Goal: Task Accomplishment & Management: Complete application form

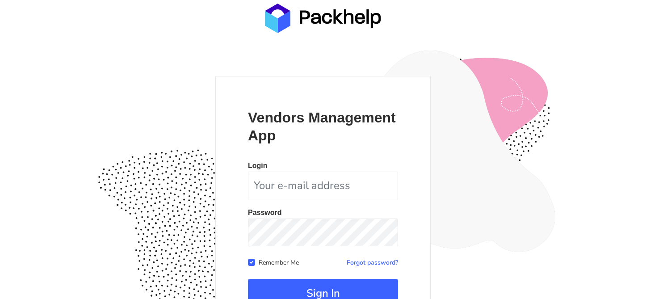
scroll to position [87, 0]
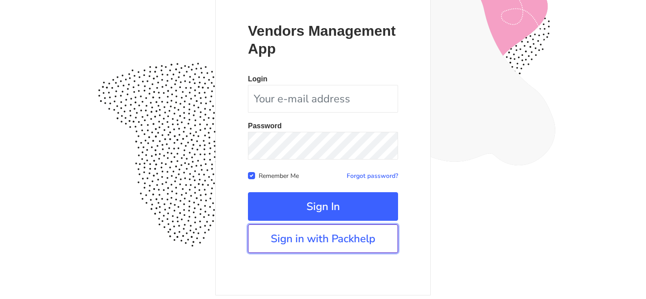
click at [299, 241] on link "Sign in with Packhelp" at bounding box center [323, 238] width 150 height 29
click at [337, 243] on link "Sign in with Packhelp" at bounding box center [323, 238] width 150 height 29
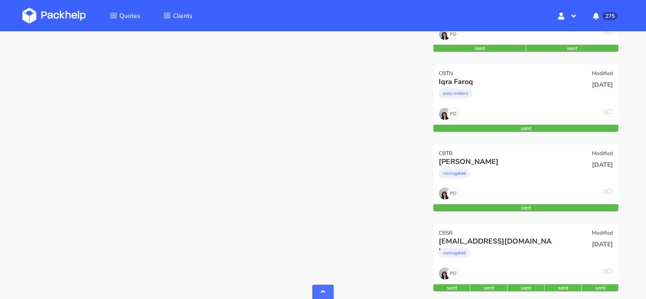
scroll to position [341, 0]
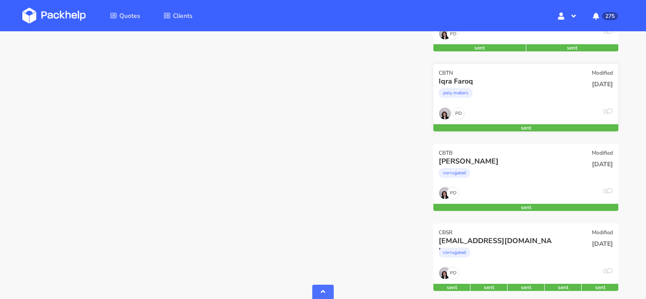
click at [522, 107] on div "Iqra Faroq poly mailers" at bounding box center [494, 91] width 125 height 30
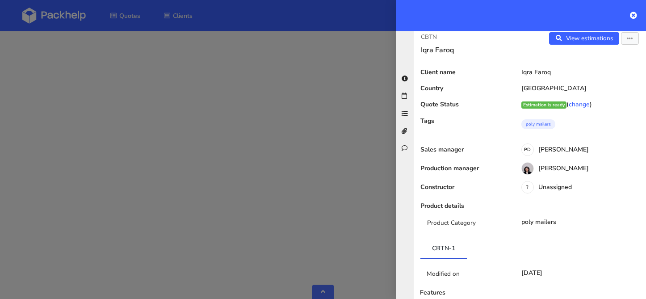
scroll to position [0, 0]
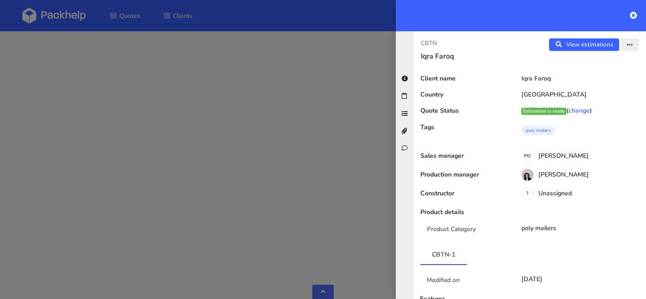
click at [624, 43] on button "button" at bounding box center [630, 44] width 18 height 13
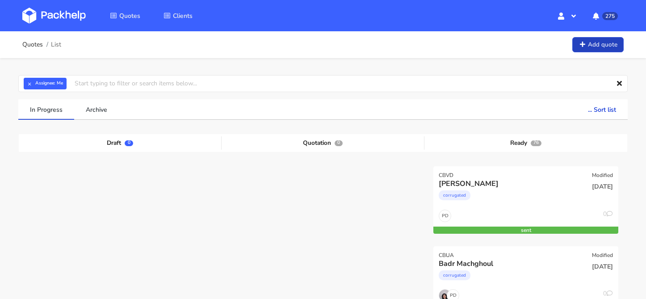
click at [606, 48] on link "Add quote" at bounding box center [597, 45] width 51 height 16
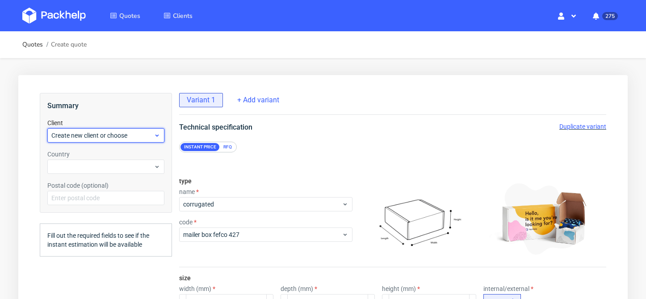
click at [148, 134] on span "Create new client or choose" at bounding box center [102, 135] width 102 height 9
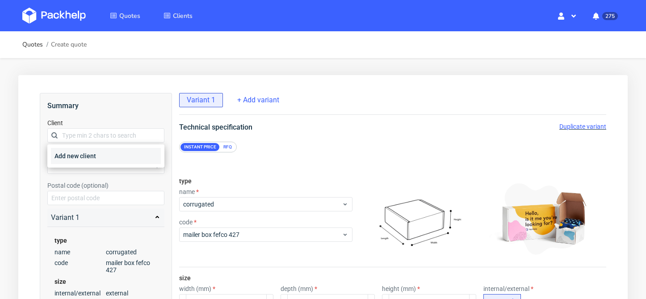
click at [135, 155] on div "Add new client" at bounding box center [106, 156] width 110 height 16
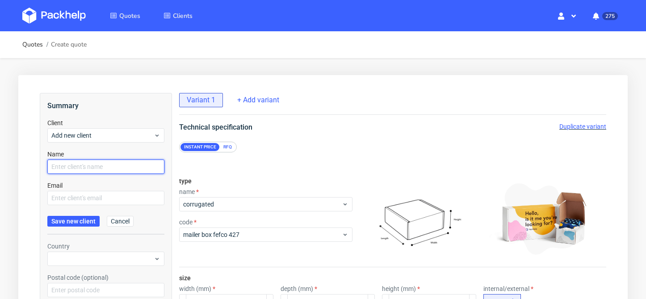
click at [126, 170] on input "text" at bounding box center [105, 166] width 117 height 14
type input "[PERSON_NAME]"
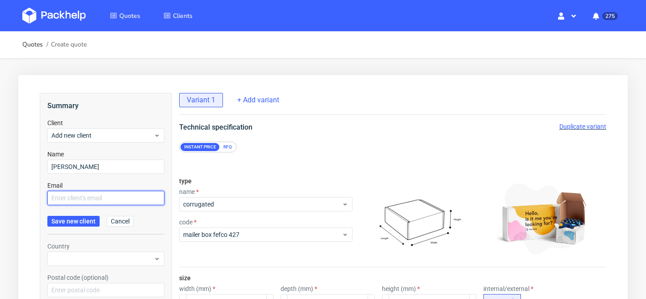
click at [117, 197] on input "text" at bounding box center [105, 198] width 117 height 14
paste input "[EMAIL_ADDRESS][DOMAIN_NAME]"
type input "[EMAIL_ADDRESS][DOMAIN_NAME]"
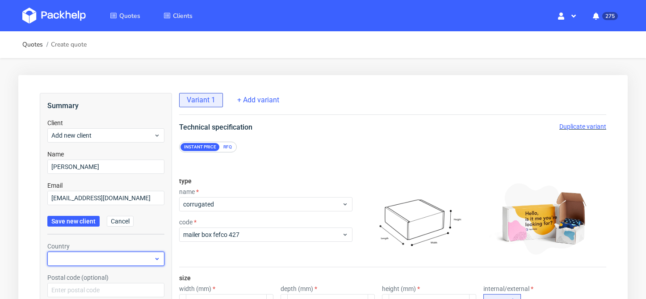
click at [92, 255] on div at bounding box center [105, 258] width 117 height 14
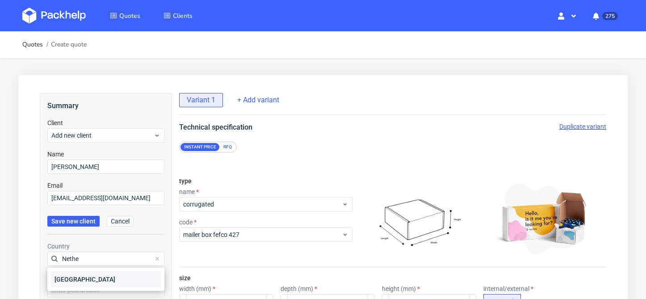
type input "Nethe"
click at [84, 276] on div "[GEOGRAPHIC_DATA]" at bounding box center [106, 279] width 110 height 16
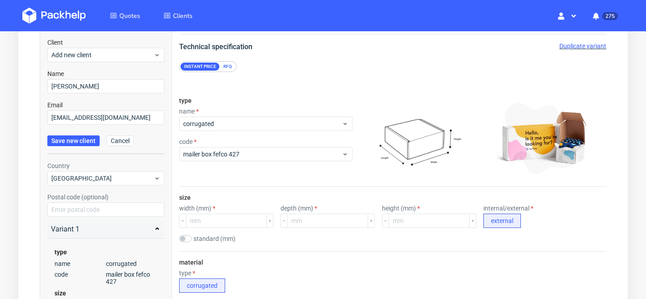
scroll to position [81, 0]
click at [75, 140] on span "Save new client" at bounding box center [73, 140] width 44 height 6
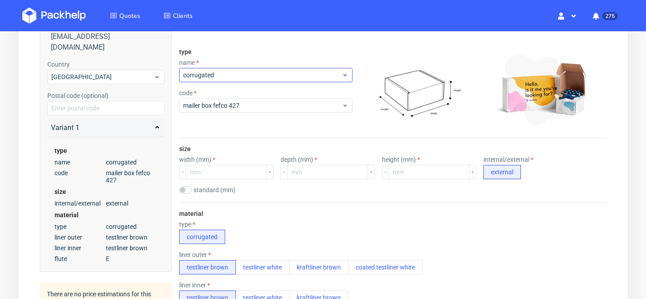
scroll to position [130, 0]
click at [234, 172] on input "number" at bounding box center [226, 171] width 81 height 14
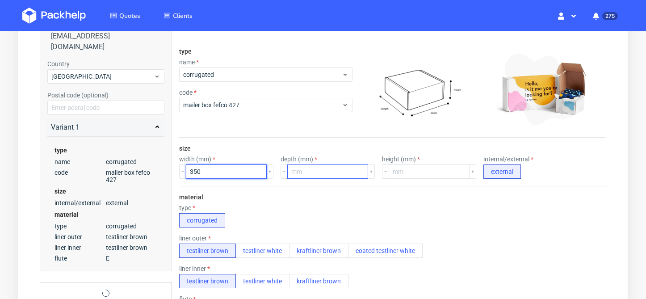
type input "350"
click at [317, 170] on input "number" at bounding box center [327, 171] width 81 height 14
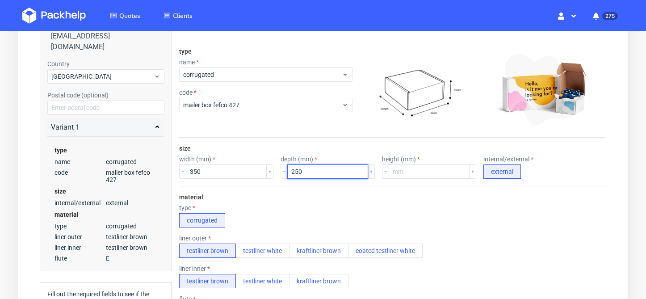
type input "250"
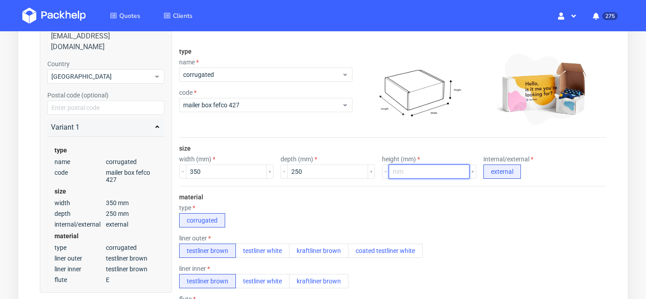
click at [410, 169] on input "number" at bounding box center [429, 171] width 81 height 14
type input "27"
click at [364, 213] on div "type corrugated" at bounding box center [392, 215] width 427 height 23
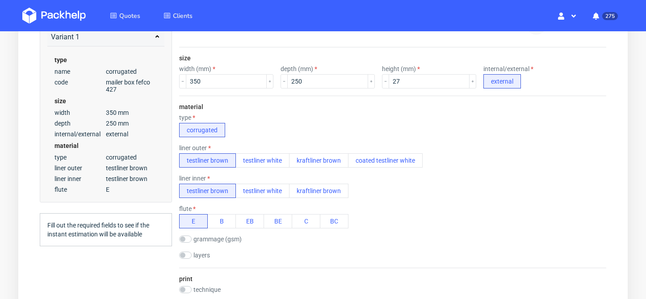
scroll to position [221, 0]
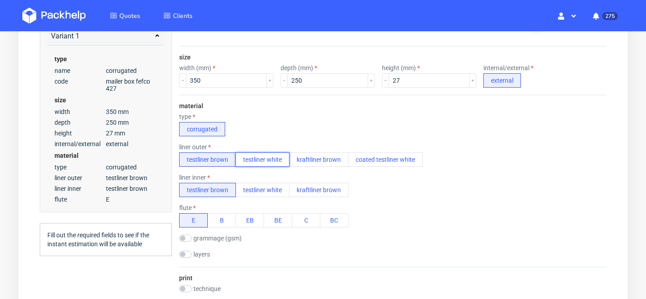
click at [258, 161] on button "testliner white" at bounding box center [262, 159] width 54 height 14
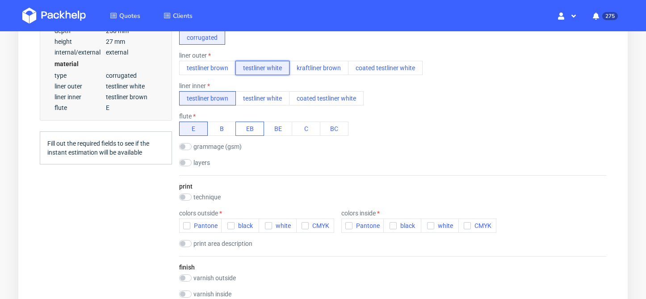
scroll to position [314, 0]
click at [187, 196] on input "checkbox" at bounding box center [185, 195] width 13 height 7
checkbox input "true"
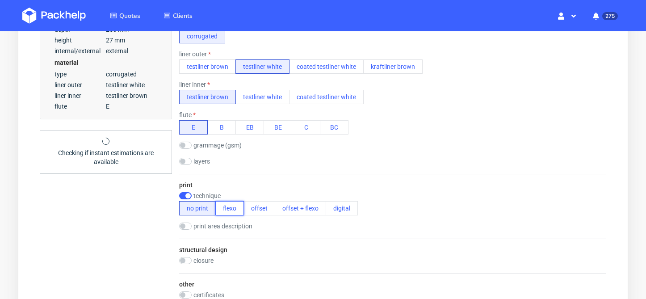
click at [234, 209] on button "flexo" at bounding box center [229, 208] width 29 height 14
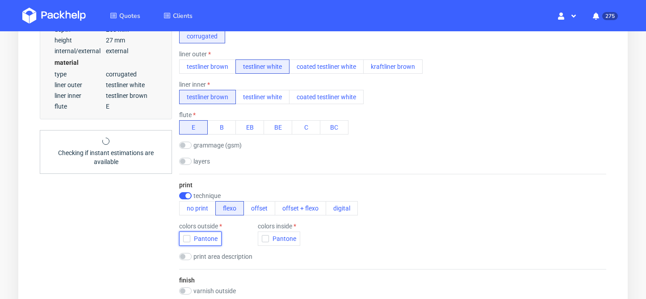
click at [186, 237] on icon "button" at bounding box center [187, 238] width 6 height 6
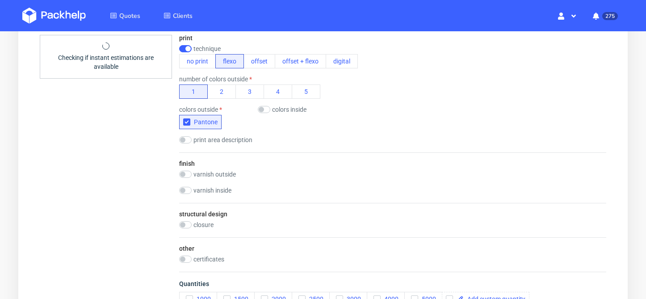
scroll to position [543, 0]
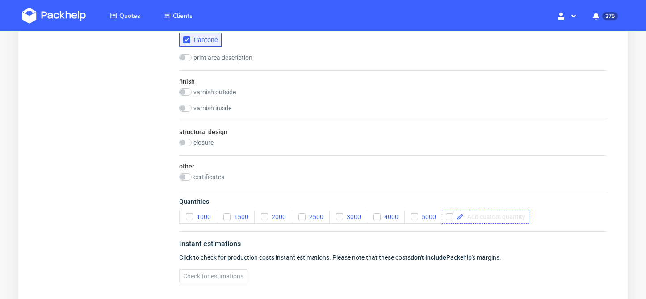
click at [487, 215] on span at bounding box center [495, 217] width 62 height 6
checkbox input "true"
click at [238, 280] on button "Check for estimations" at bounding box center [213, 276] width 68 height 14
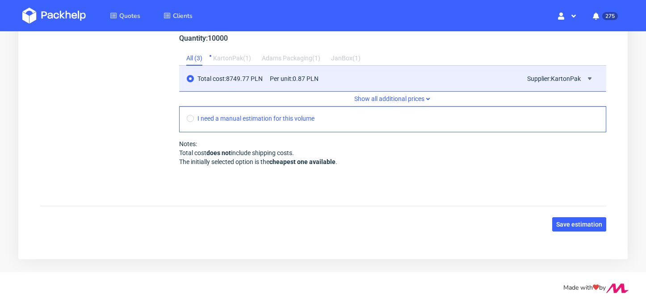
scroll to position [840, 0]
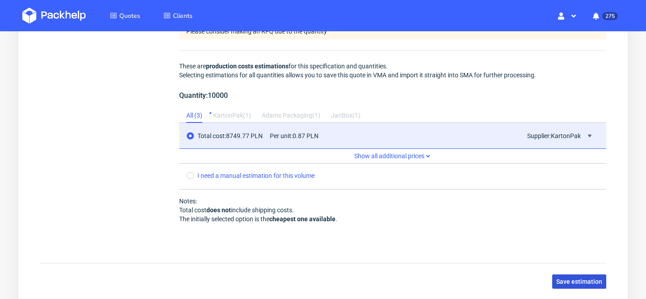
click at [573, 280] on span "Save estimation" at bounding box center [579, 281] width 46 height 6
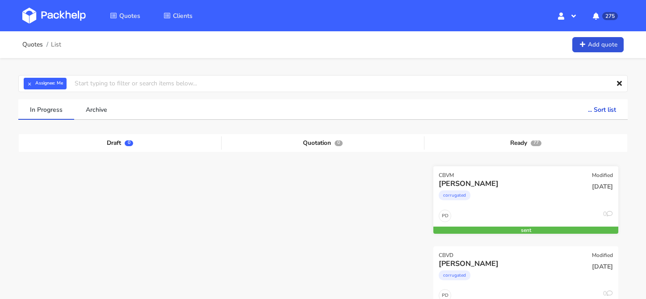
click at [500, 200] on div "corrugated" at bounding box center [498, 197] width 118 height 18
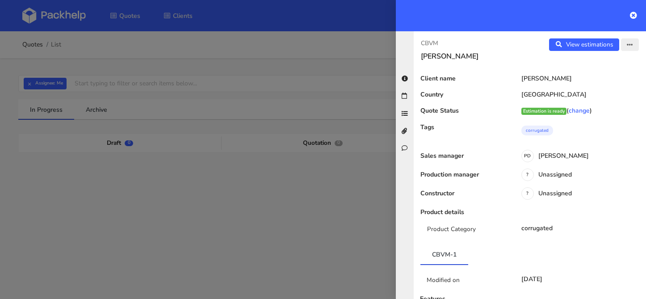
click at [632, 46] on icon "button" at bounding box center [630, 45] width 6 height 6
click at [599, 77] on link "Edit quote" at bounding box center [600, 79] width 79 height 15
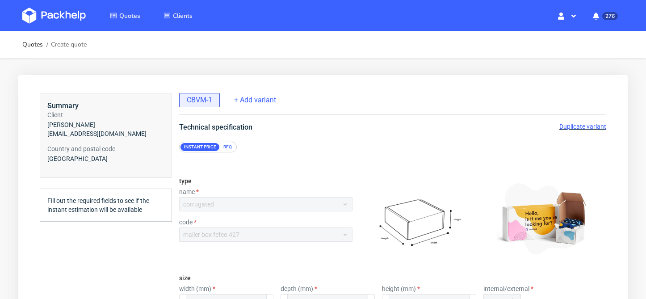
click at [257, 104] on span "+ Add variant" at bounding box center [255, 100] width 42 height 10
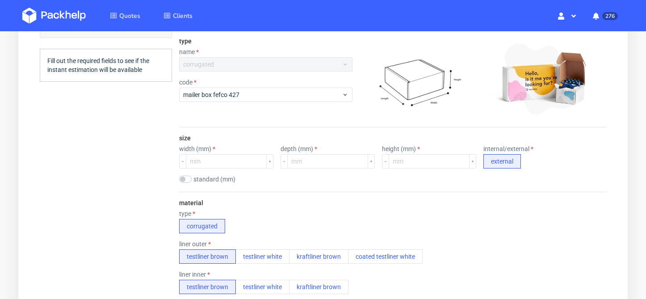
scroll to position [143, 0]
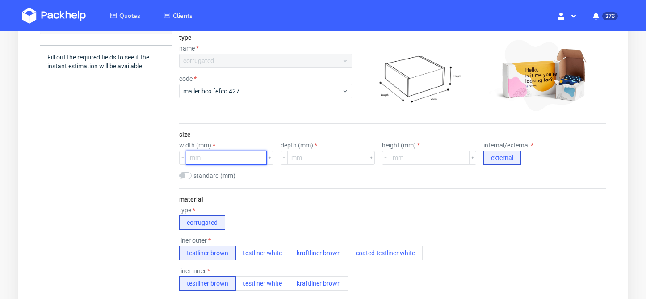
click at [226, 157] on input "number" at bounding box center [226, 158] width 81 height 14
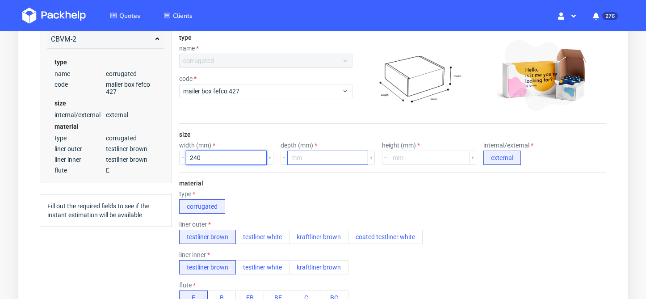
type input "240"
click at [318, 159] on input "number" at bounding box center [327, 158] width 81 height 14
type input "200"
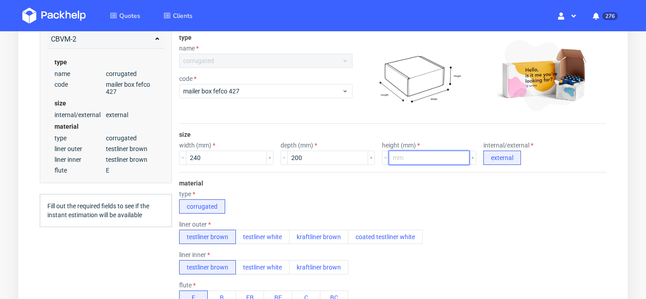
click at [427, 152] on input "number" at bounding box center [429, 158] width 81 height 14
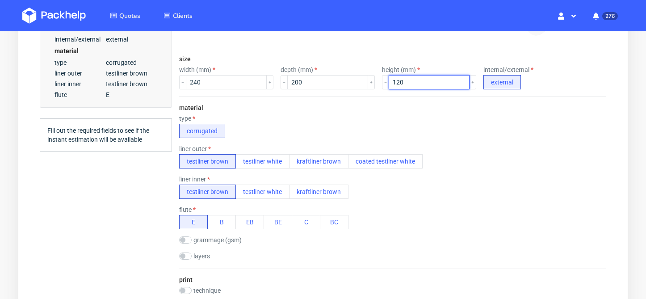
scroll to position [219, 0]
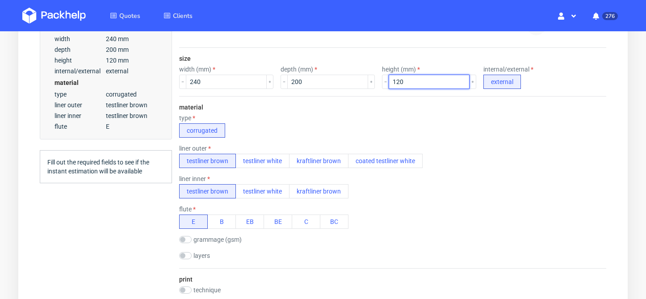
type input "120"
click at [271, 164] on button "testliner white" at bounding box center [262, 161] width 54 height 14
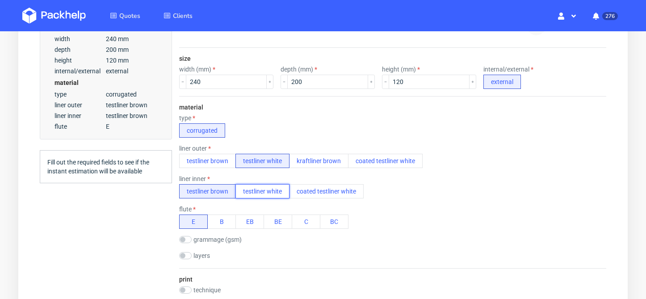
click at [265, 190] on button "testliner white" at bounding box center [262, 191] width 54 height 14
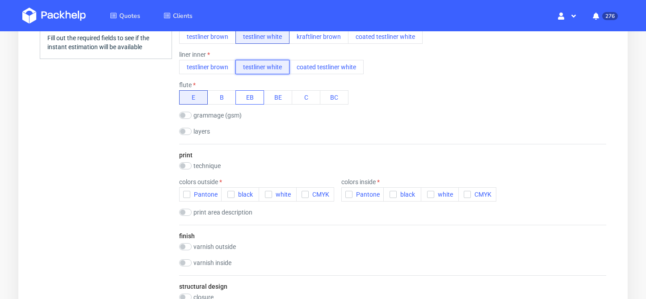
scroll to position [395, 0]
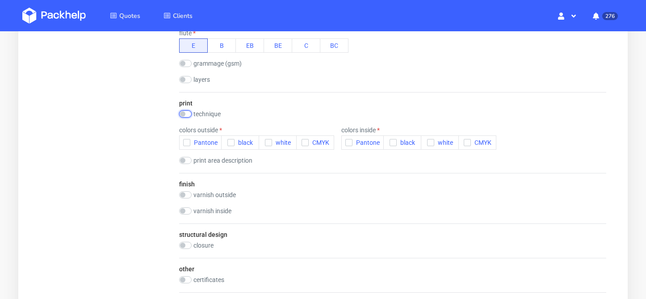
click at [185, 114] on input "checkbox" at bounding box center [185, 113] width 13 height 7
checkbox input "true"
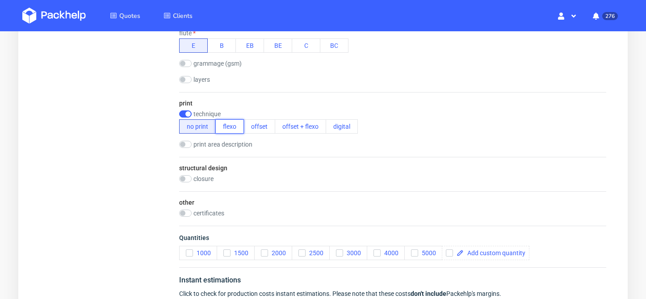
click at [232, 127] on button "flexo" at bounding box center [229, 126] width 29 height 14
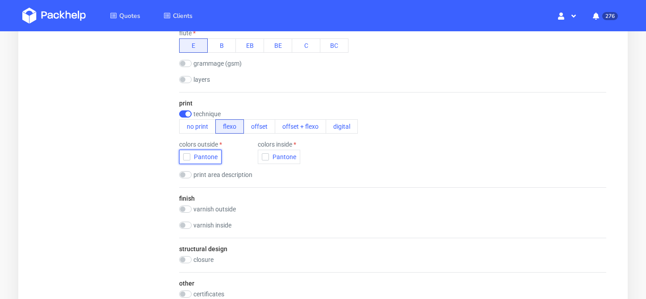
click at [189, 157] on icon "button" at bounding box center [187, 157] width 6 height 6
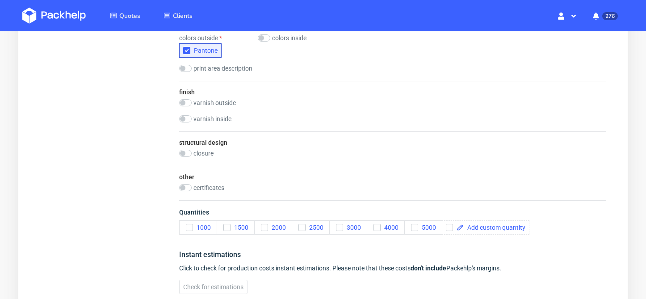
scroll to position [534, 0]
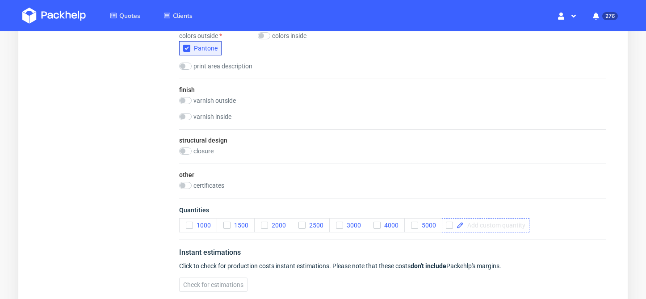
click at [486, 225] on span at bounding box center [495, 225] width 62 height 6
checkbox input "true"
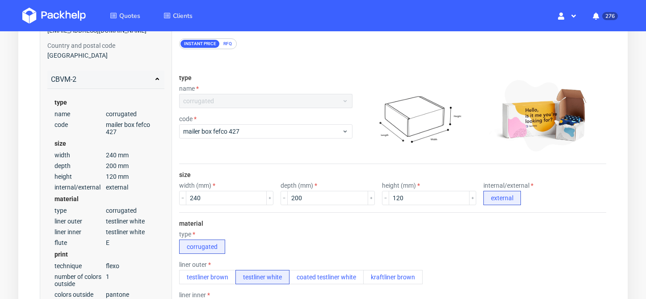
scroll to position [0, 0]
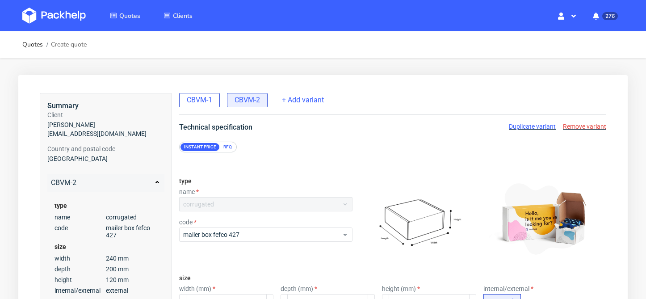
click at [211, 101] on span "CBVM-1" at bounding box center [199, 100] width 25 height 10
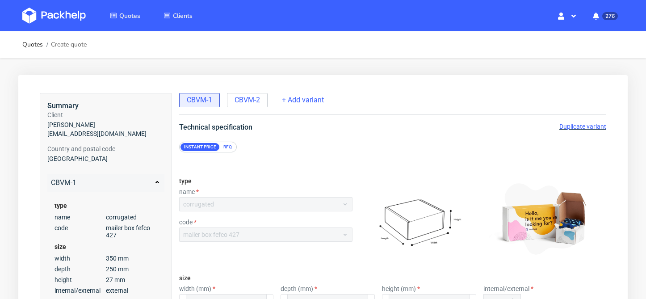
click at [595, 128] on span "Duplicate variant" at bounding box center [582, 126] width 47 height 7
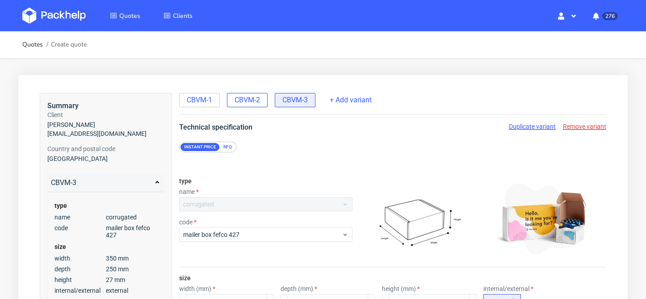
click at [254, 104] on span "CBVM-2" at bounding box center [246, 100] width 25 height 10
click at [582, 127] on span "Remove variant" at bounding box center [584, 126] width 43 height 7
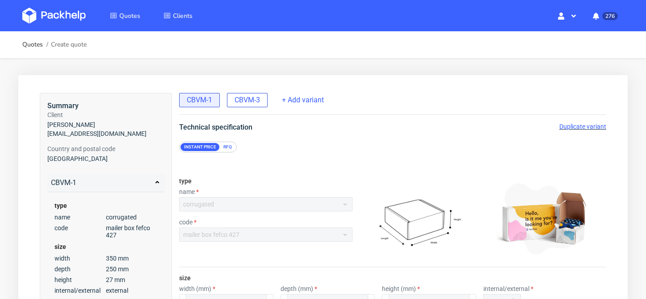
click at [257, 93] on div "CBVM-3" at bounding box center [247, 100] width 41 height 14
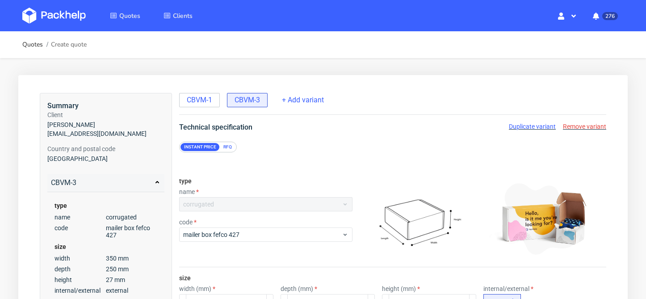
click at [594, 129] on span "Remove variant" at bounding box center [584, 126] width 43 height 7
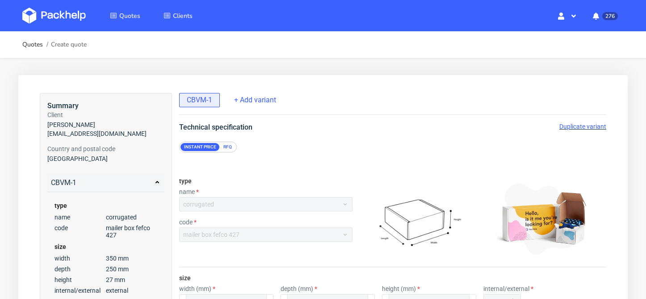
click at [577, 127] on span "Duplicate variant" at bounding box center [582, 126] width 47 height 7
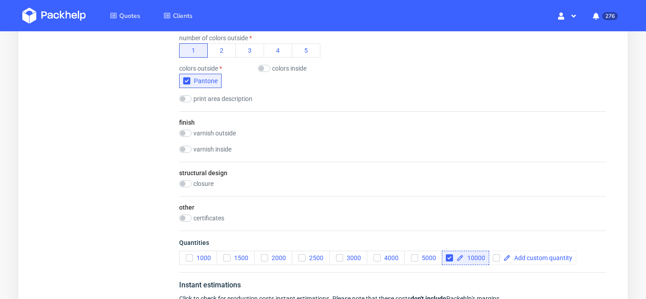
scroll to position [495, 0]
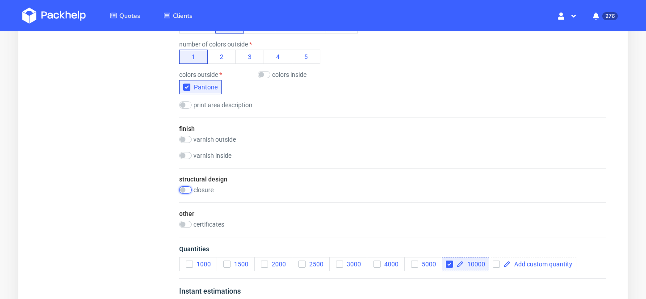
click at [181, 188] on input "checkbox" at bounding box center [185, 189] width 13 height 7
checkbox input "true"
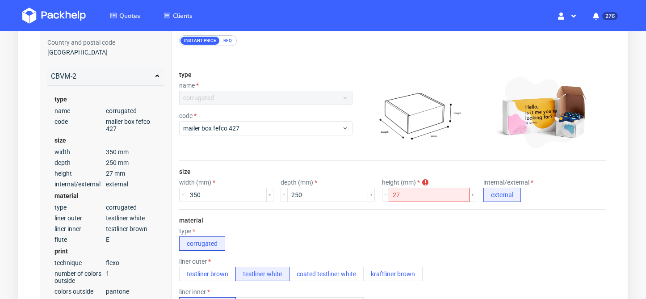
scroll to position [107, 0]
click at [410, 191] on input "27" at bounding box center [429, 194] width 81 height 14
click at [373, 152] on div at bounding box center [418, 111] width 125 height 89
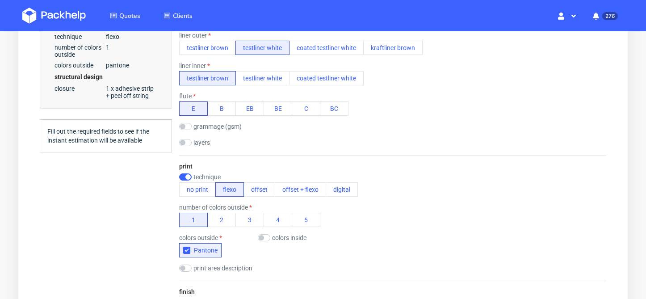
scroll to position [0, 0]
